Goal: Transaction & Acquisition: Obtain resource

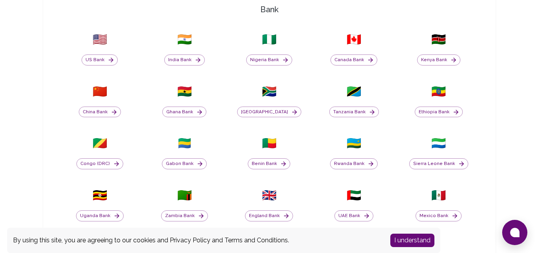
scroll to position [237, 0]
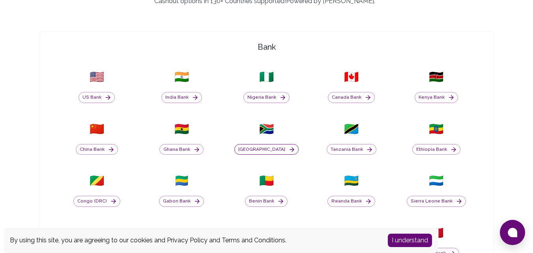
click at [265, 151] on button "[GEOGRAPHIC_DATA]" at bounding box center [266, 149] width 64 height 11
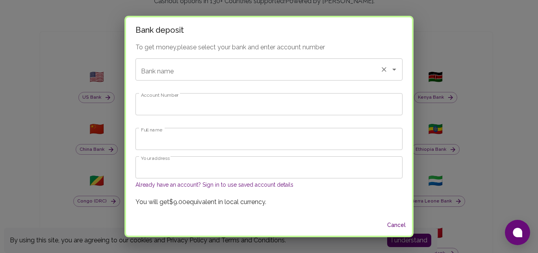
click at [390, 70] on icon "Open" at bounding box center [394, 69] width 9 height 9
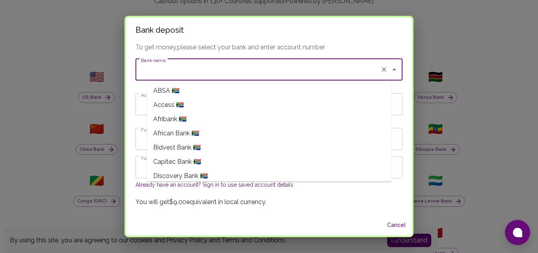
click at [198, 162] on span "Capitec Bank 🇿🇦" at bounding box center [177, 161] width 48 height 9
type input "Capitec Bank"
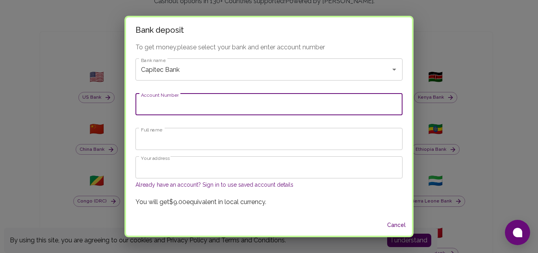
click at [177, 104] on input "Account Number" at bounding box center [269, 104] width 267 height 22
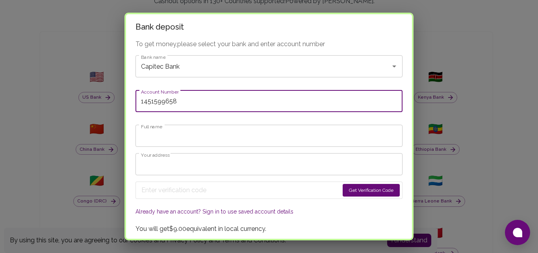
type input "1451599658"
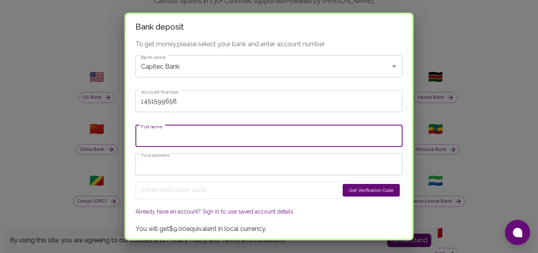
click at [207, 137] on input "Full name" at bounding box center [269, 136] width 267 height 22
type input "Hlakanipho Zuma"
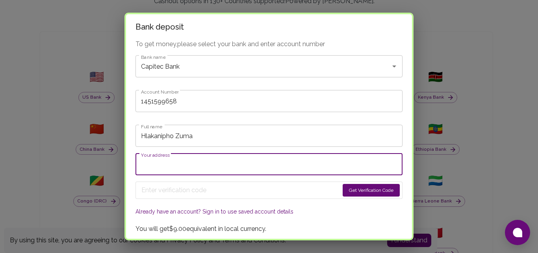
click at [203, 161] on input "Your address" at bounding box center [269, 164] width 267 height 22
type input "[STREET_ADDRESS][PERSON_NAME]"
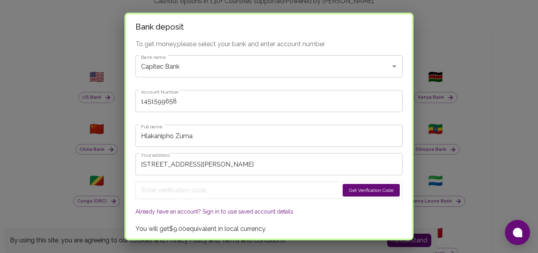
click at [359, 190] on button "Get Verification Code" at bounding box center [371, 190] width 57 height 13
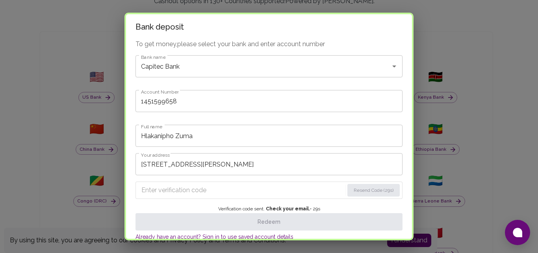
click at [223, 187] on input "Enter verification code" at bounding box center [243, 190] width 203 height 13
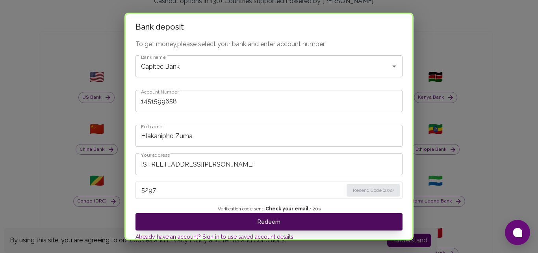
type input "5297"
click at [250, 219] on button "Redeem" at bounding box center [269, 221] width 267 height 17
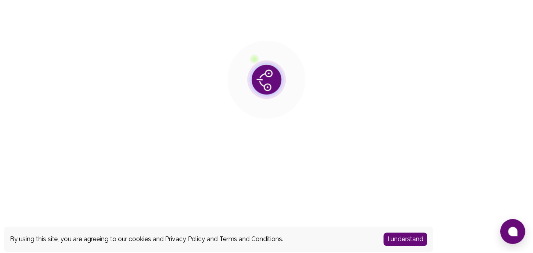
scroll to position [0, 0]
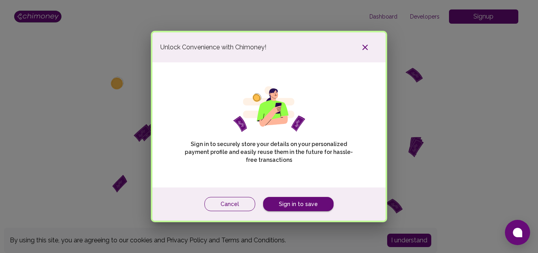
click at [233, 206] on button "Cancel" at bounding box center [230, 204] width 51 height 15
